Goal: Navigation & Orientation: Find specific page/section

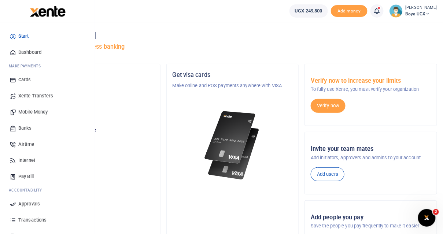
click at [36, 113] on span "Mobile Money" at bounding box center [32, 111] width 29 height 7
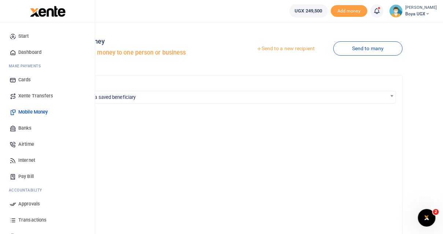
click at [38, 95] on span "Xente Transfers" at bounding box center [35, 95] width 35 height 7
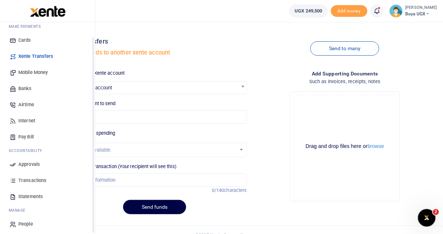
scroll to position [43, 0]
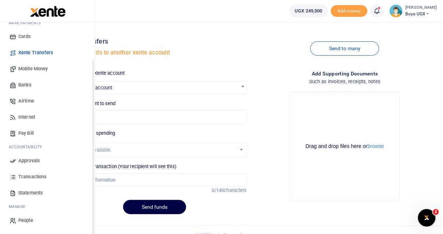
click at [32, 179] on span "Transactions" at bounding box center [32, 176] width 28 height 7
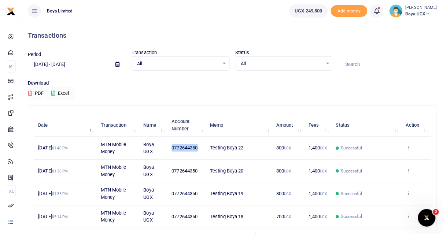
drag, startPoint x: 172, startPoint y: 148, endPoint x: 198, endPoint y: 148, distance: 25.7
click at [198, 148] on span "0772644350" at bounding box center [185, 147] width 26 height 5
copy span "0772644350"
